Goal: Transaction & Acquisition: Purchase product/service

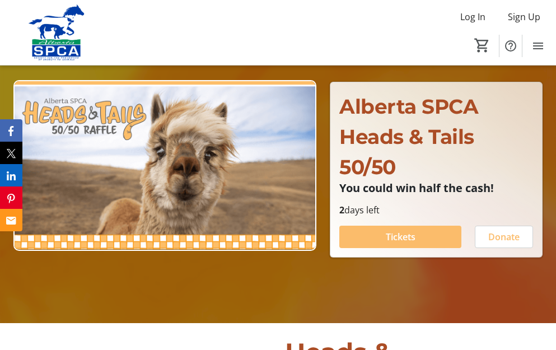
scroll to position [112, 0]
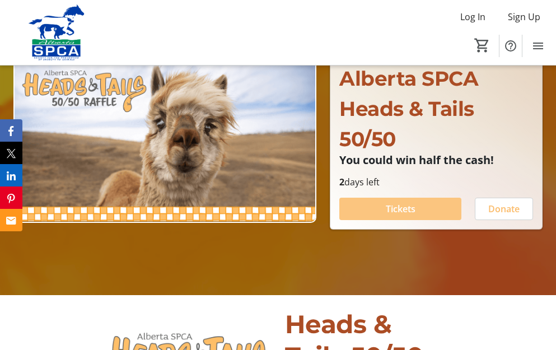
click at [391, 207] on span "Tickets" at bounding box center [401, 208] width 30 height 13
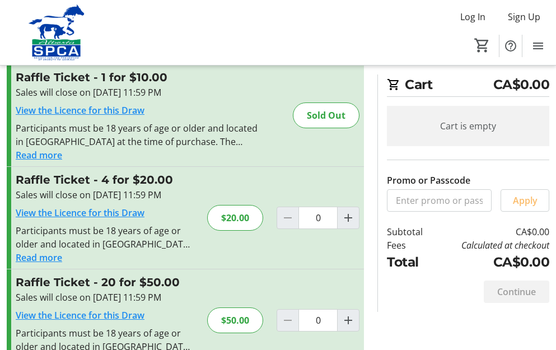
scroll to position [56, 0]
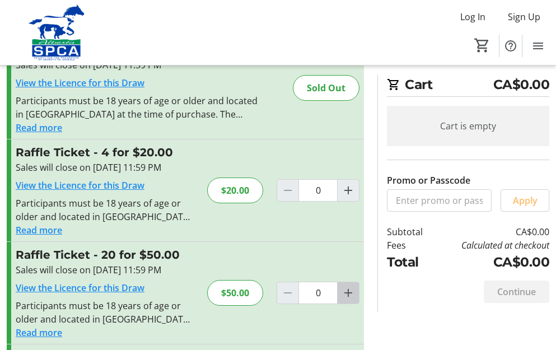
click at [349, 293] on mat-icon "Increment by one" at bounding box center [347, 292] width 13 height 13
type input "1"
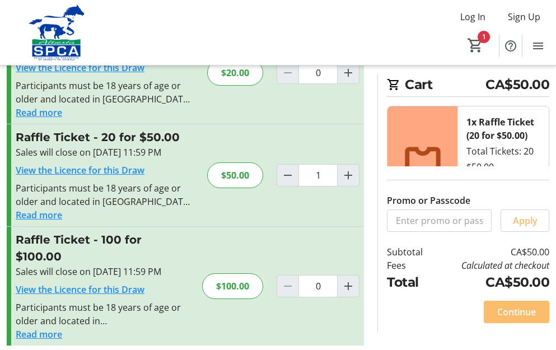
scroll to position [179, 0]
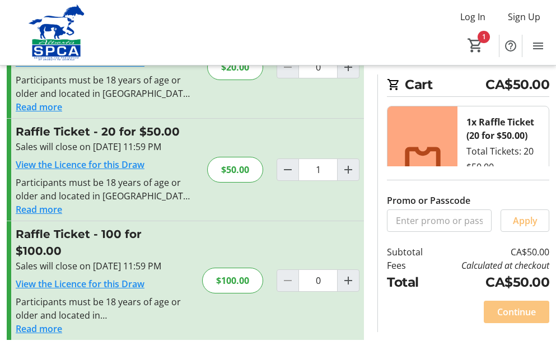
click at [515, 313] on span "Continue" at bounding box center [516, 311] width 39 height 13
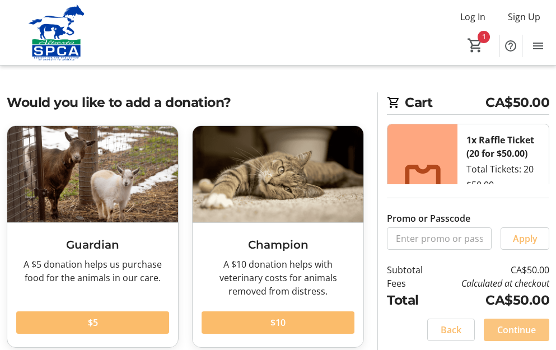
click at [522, 329] on span "Continue" at bounding box center [516, 329] width 39 height 13
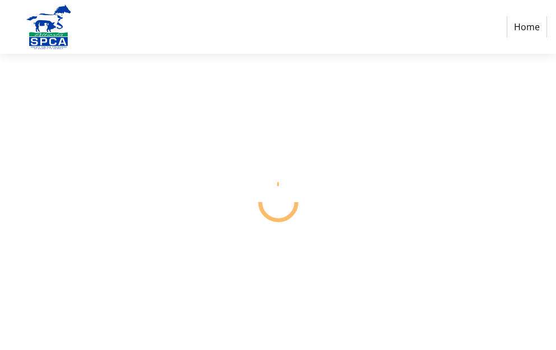
select select "CA"
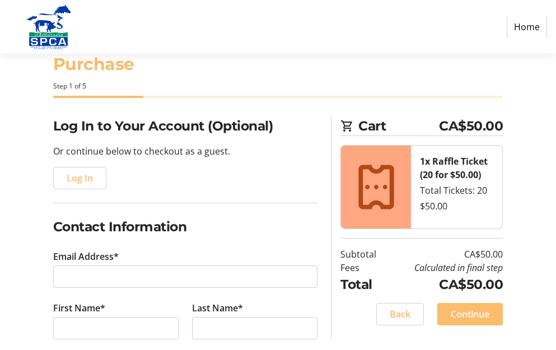
scroll to position [56, 0]
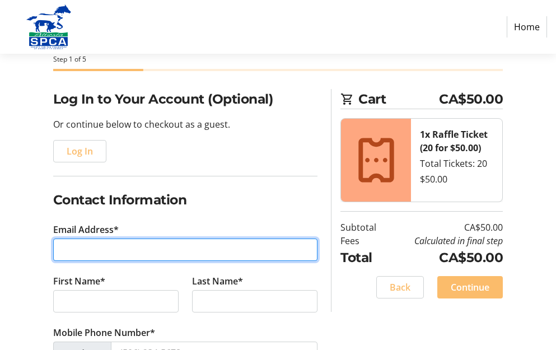
click at [59, 247] on input "Email Address*" at bounding box center [185, 249] width 265 height 22
type input "[EMAIL_ADDRESS][DOMAIN_NAME]"
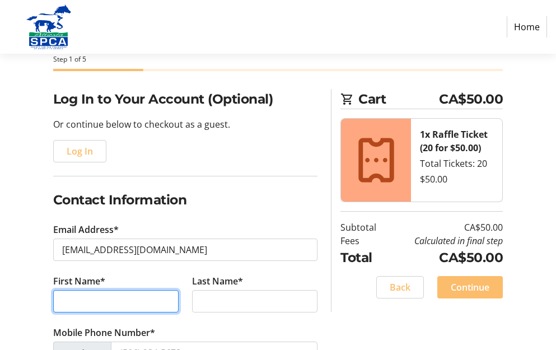
type input "[PERSON_NAME]"
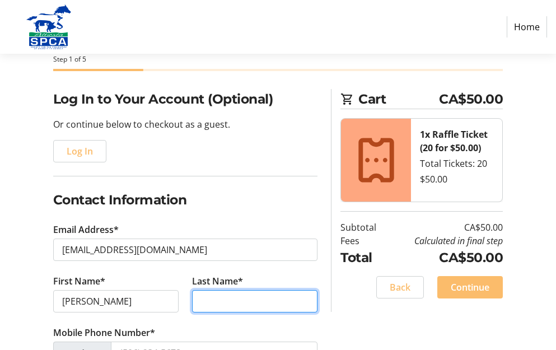
type input "[PERSON_NAME]"
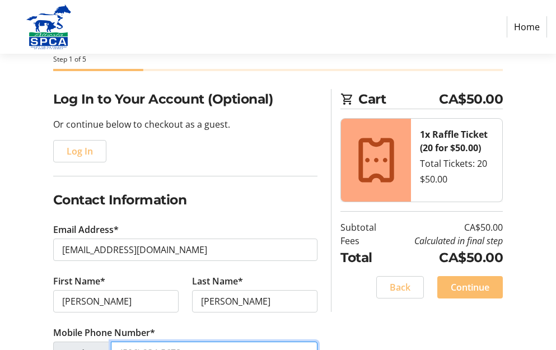
type input "[PHONE_NUMBER]"
type input "[STREET_ADDRESS]"
type input "[GEOGRAPHIC_DATA]"
select select "AB"
type input "T7X 4N3"
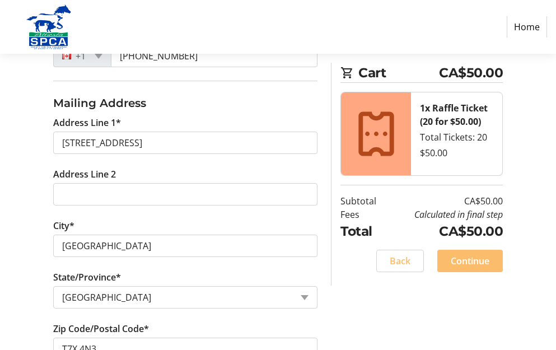
scroll to position [280, 0]
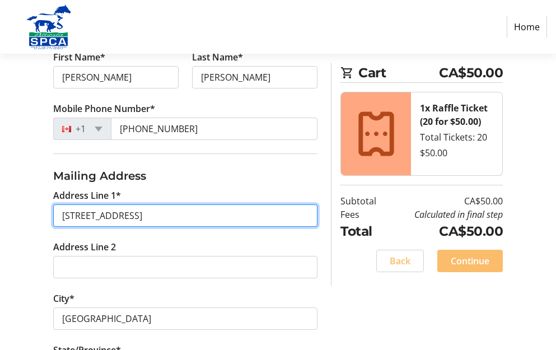
click at [157, 218] on input "[STREET_ADDRESS]" at bounding box center [185, 215] width 265 height 22
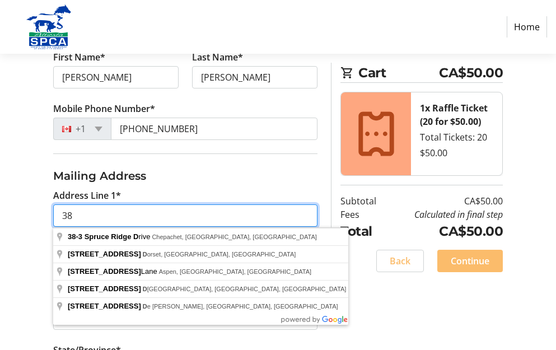
type input "3"
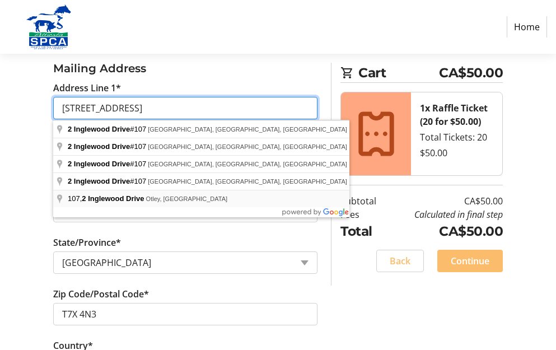
scroll to position [392, 0]
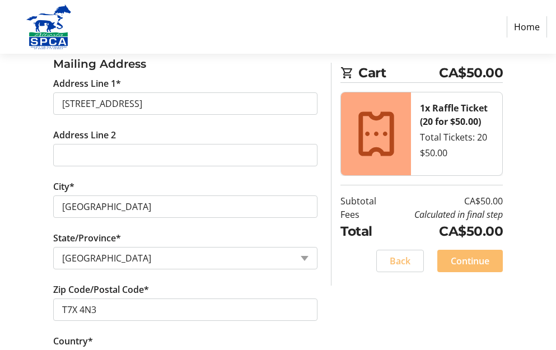
type input "[STREET_ADDRESS]"
type input "St. [PERSON_NAME]"
type input "T8N 7W6"
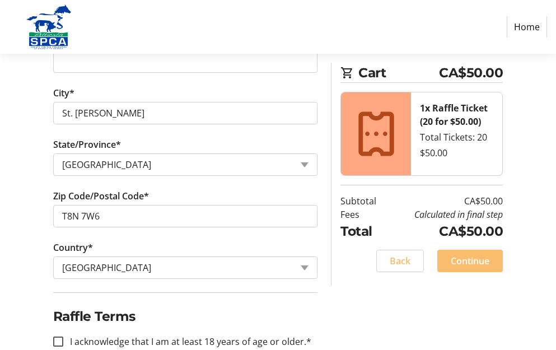
scroll to position [511, 0]
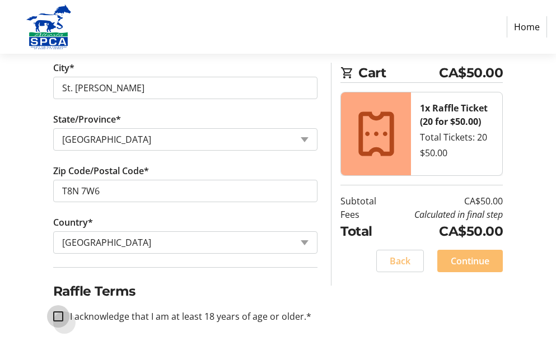
click at [59, 316] on input "I acknowledge that I am at least 18 years of age or older.*" at bounding box center [58, 316] width 10 height 10
checkbox input "true"
click at [466, 263] on span "Continue" at bounding box center [470, 260] width 39 height 13
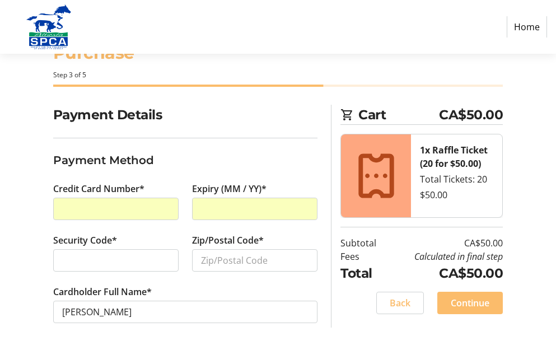
scroll to position [41, 0]
click at [198, 259] on input "Zip/Postal Code*" at bounding box center [254, 260] width 125 height 22
type input "T8N 7W6"
click at [473, 302] on span "Continue" at bounding box center [470, 302] width 39 height 13
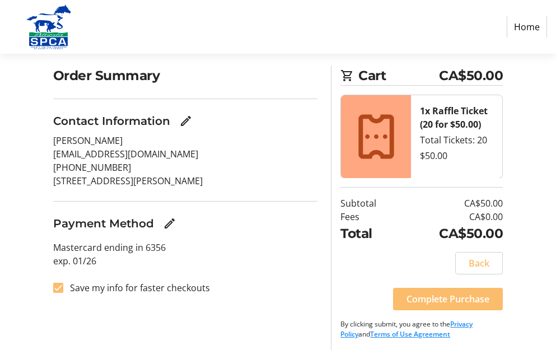
scroll to position [82, 0]
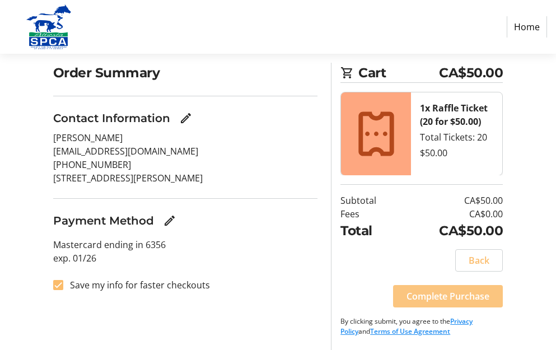
click at [440, 297] on span "Complete Purchase" at bounding box center [447, 295] width 83 height 13
